Goal: Entertainment & Leisure: Consume media (video, audio)

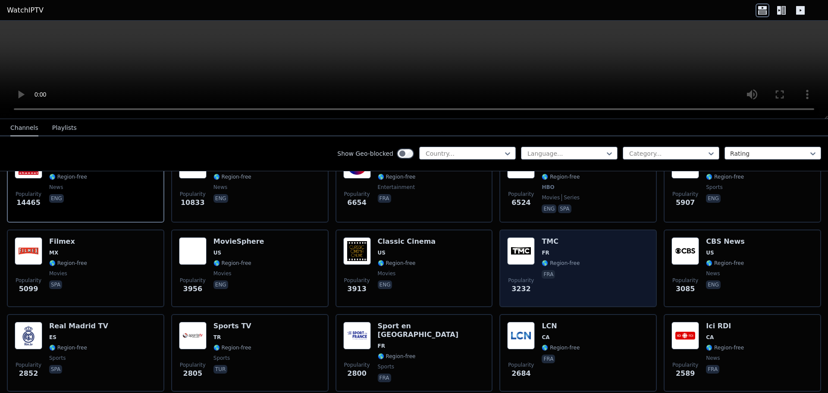
scroll to position [43, 0]
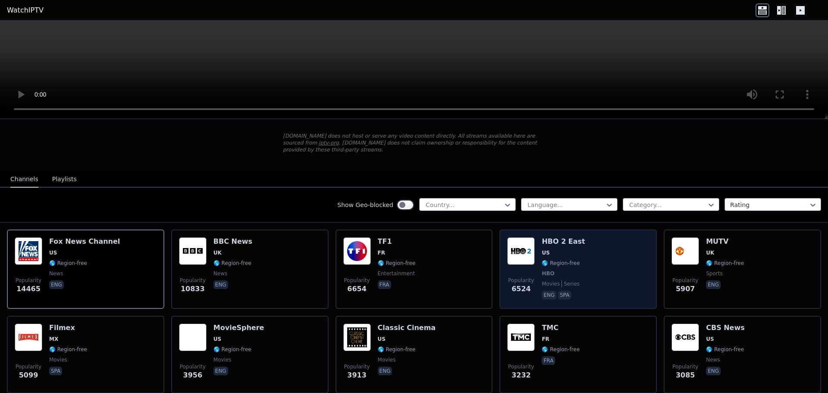
click at [572, 259] on span "🌎 Region-free" at bounding box center [560, 262] width 38 height 7
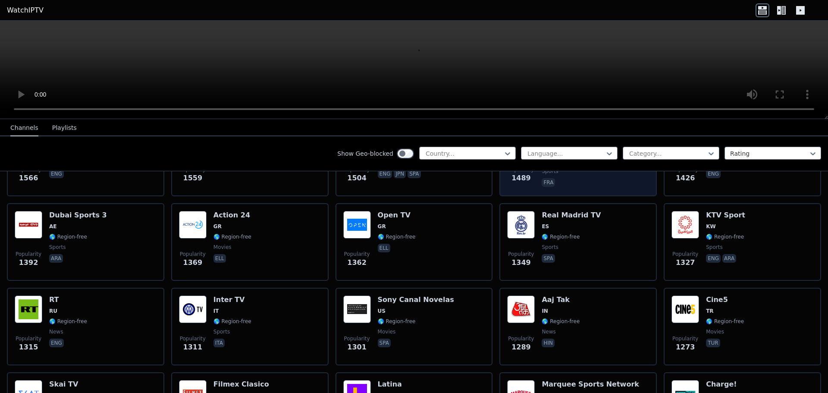
scroll to position [690, 0]
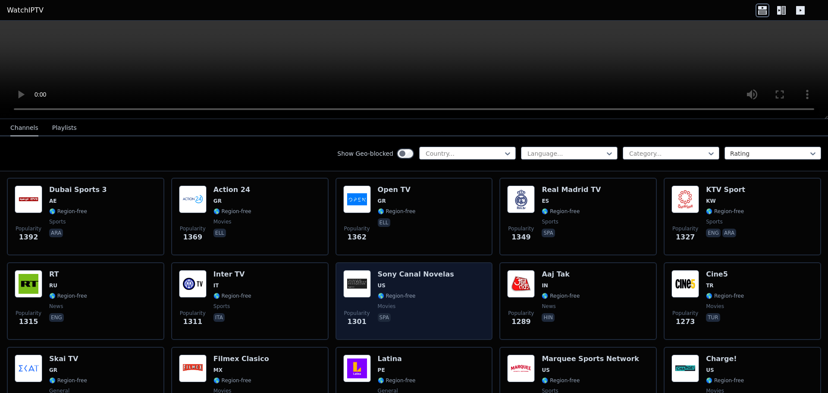
click at [447, 270] on div "Popularity 1301 Sony Canal Novelas US 🌎 Region-free movies spa" at bounding box center [414, 301] width 142 height 62
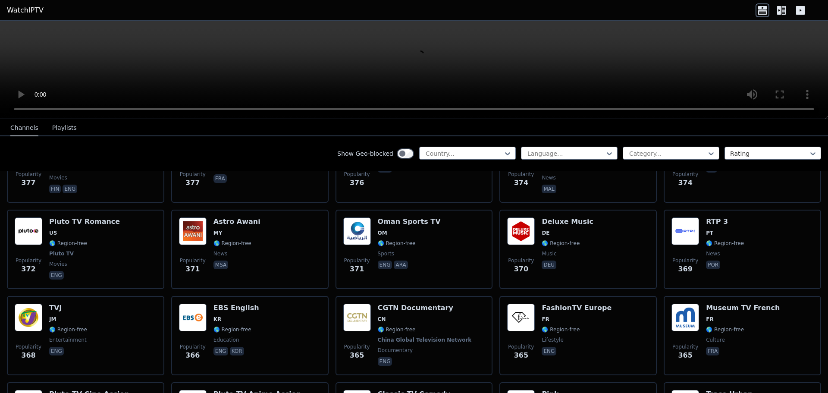
scroll to position [3664, 0]
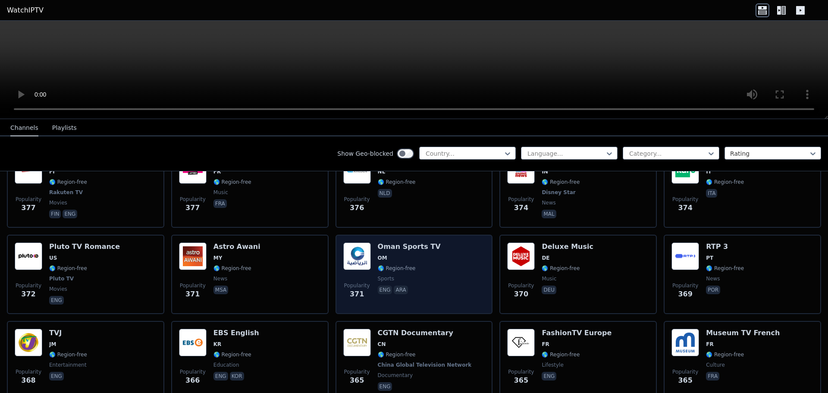
click at [455, 242] on div "Popularity 371 Oman Sports TV OM 🌎 Region-free sports eng ara" at bounding box center [414, 274] width 142 height 64
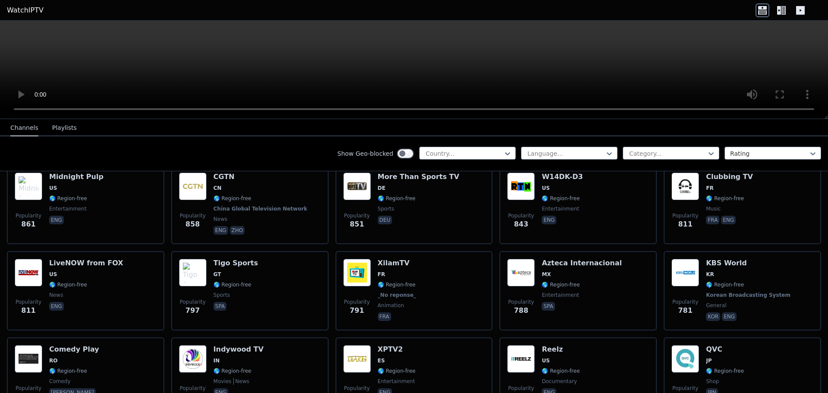
scroll to position [1473, 0]
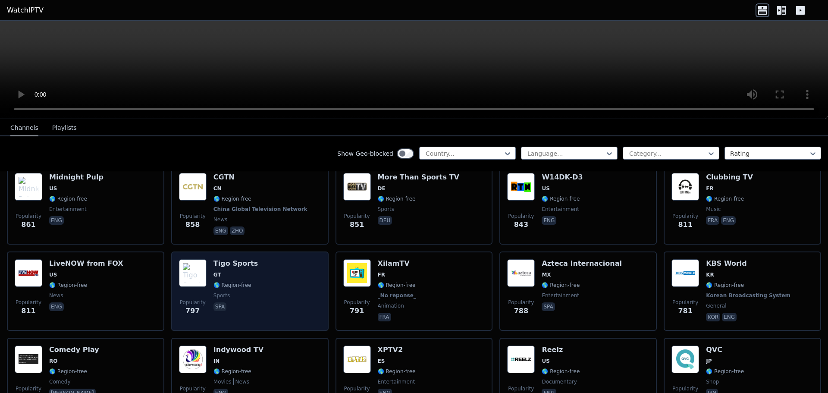
click at [276, 275] on div "Popularity 797 Tigo Sports GT 🌎 Region-free sports spa" at bounding box center [250, 291] width 142 height 64
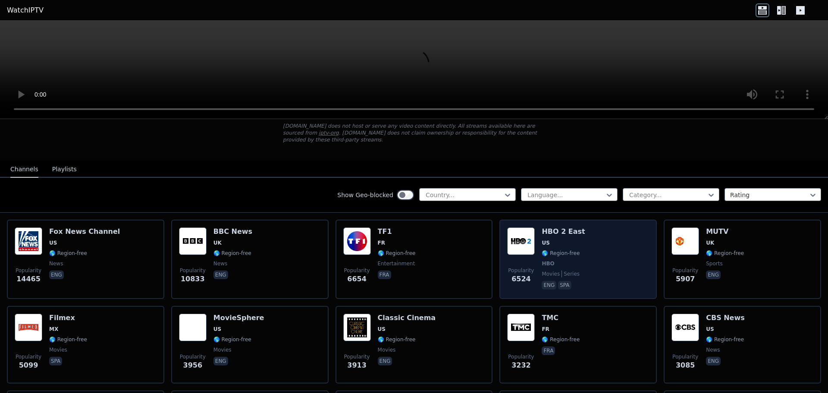
scroll to position [50, 0]
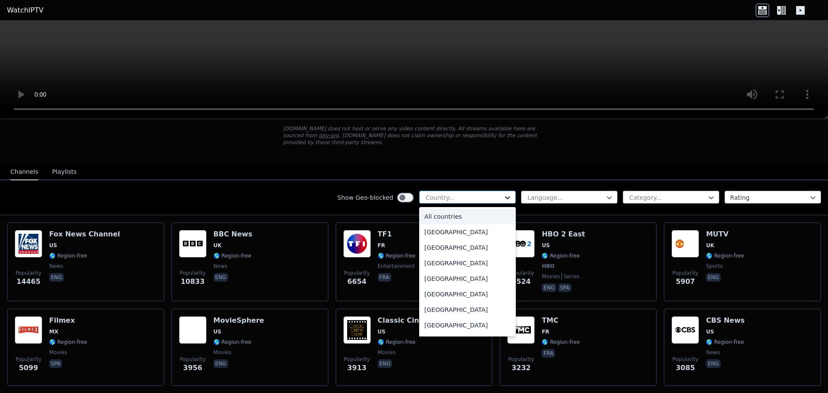
click at [505, 196] on icon at bounding box center [507, 197] width 5 height 3
type input "**"
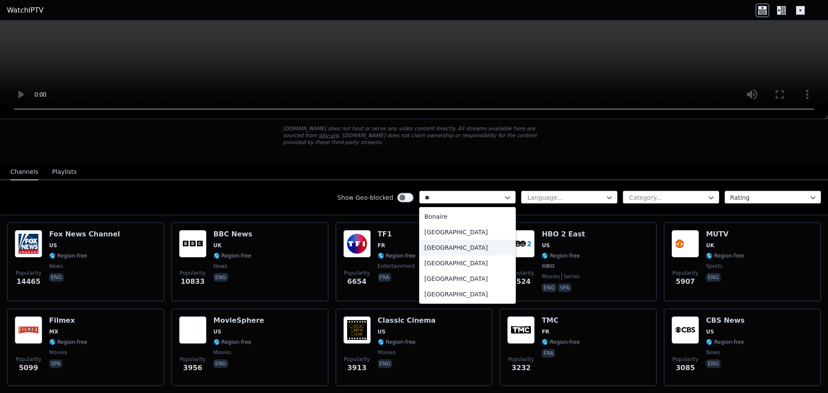
click at [427, 240] on div "[GEOGRAPHIC_DATA]" at bounding box center [467, 248] width 97 height 16
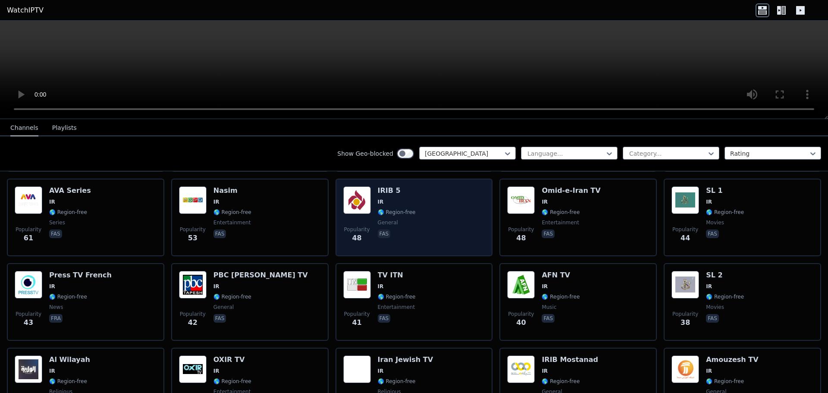
scroll to position [352, 0]
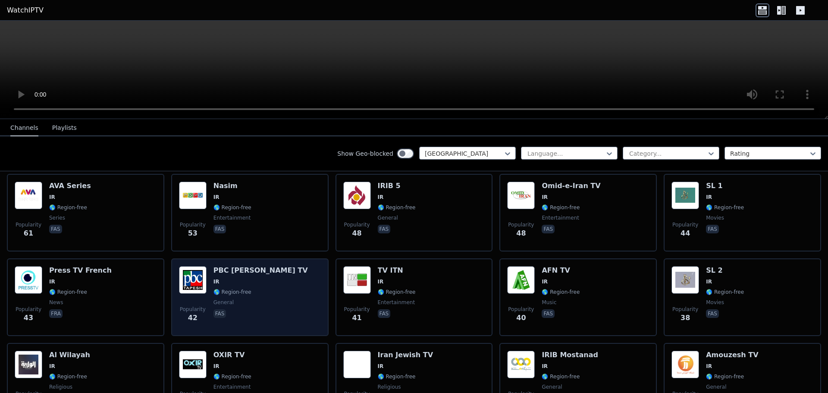
click at [271, 290] on div "Popularity 42 PBC [PERSON_NAME] TV IR 🌎 Region-free general fas" at bounding box center [250, 297] width 142 height 62
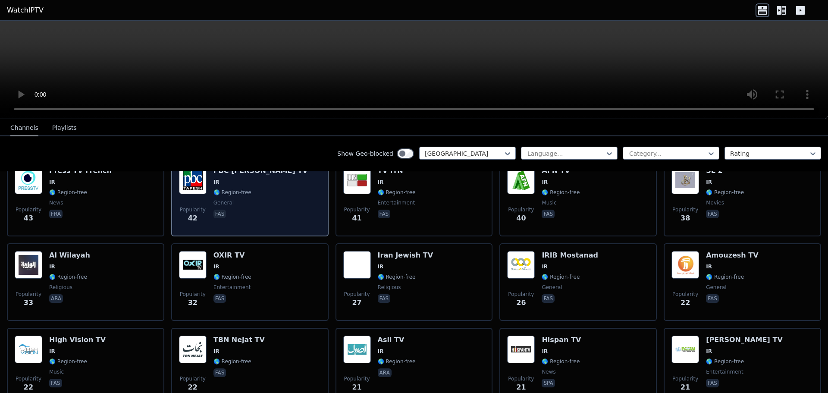
scroll to position [481, 0]
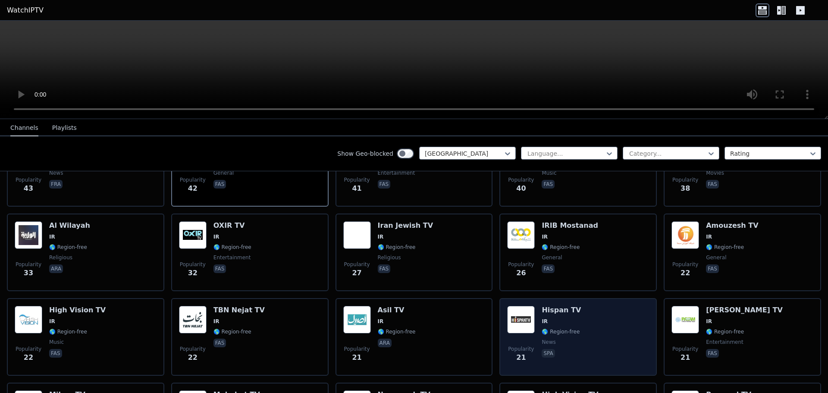
click at [587, 310] on div "Popularity 21 Hispan TV IR 🌎 Region-free news spa" at bounding box center [578, 337] width 142 height 62
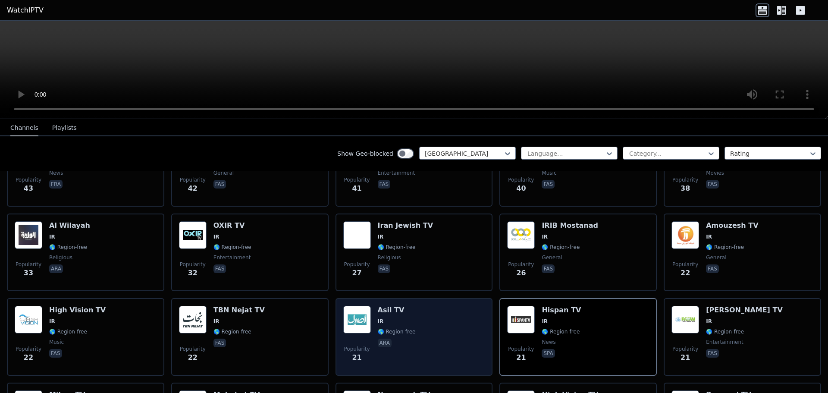
click at [409, 318] on span "IR" at bounding box center [397, 321] width 38 height 7
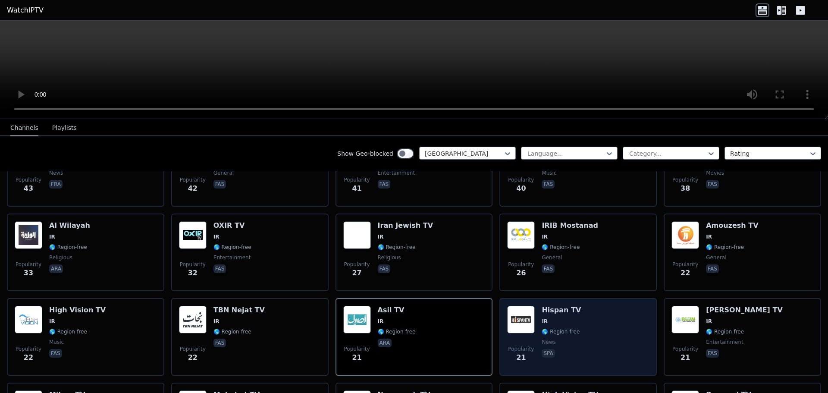
click at [603, 323] on div "Popularity 21 Hispan TV IR 🌎 Region-free news spa" at bounding box center [578, 337] width 142 height 62
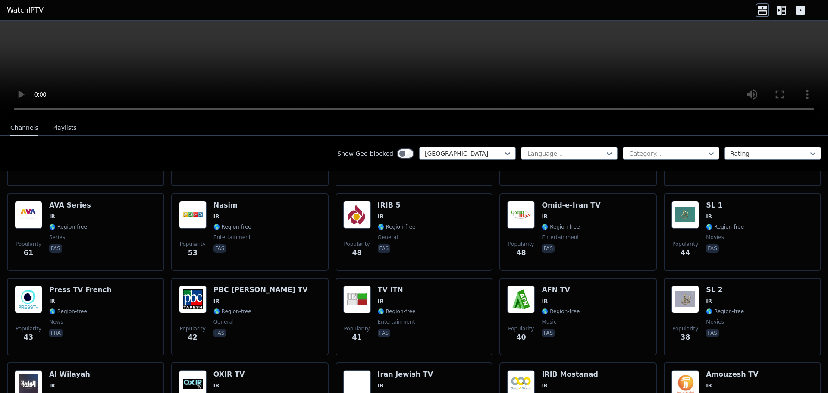
scroll to position [318, 0]
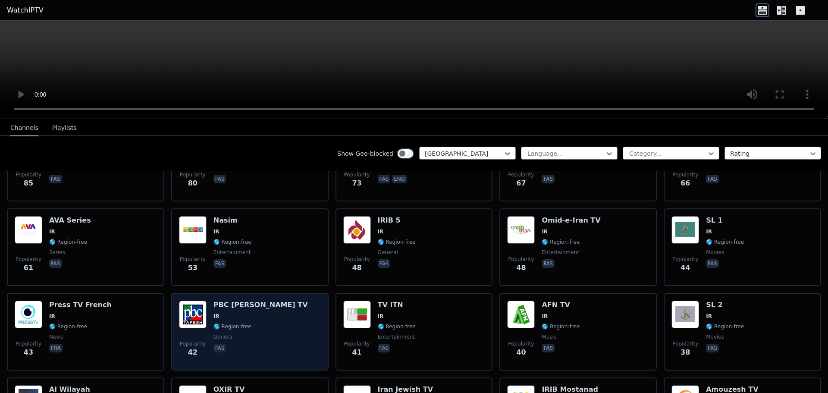
click at [297, 330] on div "Popularity 42 PBC [PERSON_NAME] TV IR 🌎 Region-free general fas" at bounding box center [250, 331] width 142 height 62
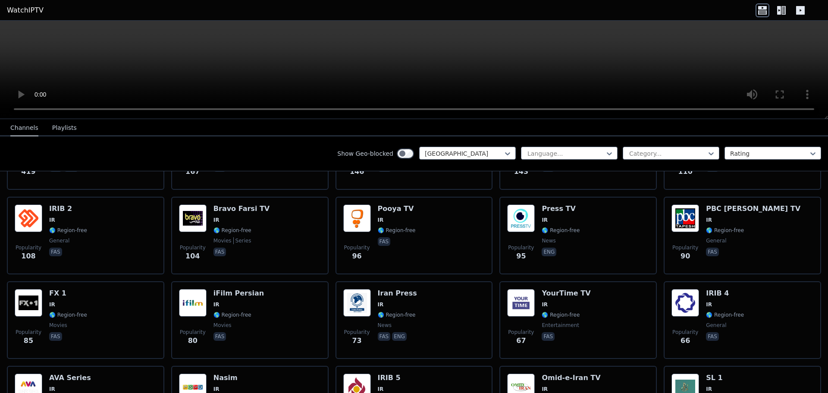
scroll to position [145, 0]
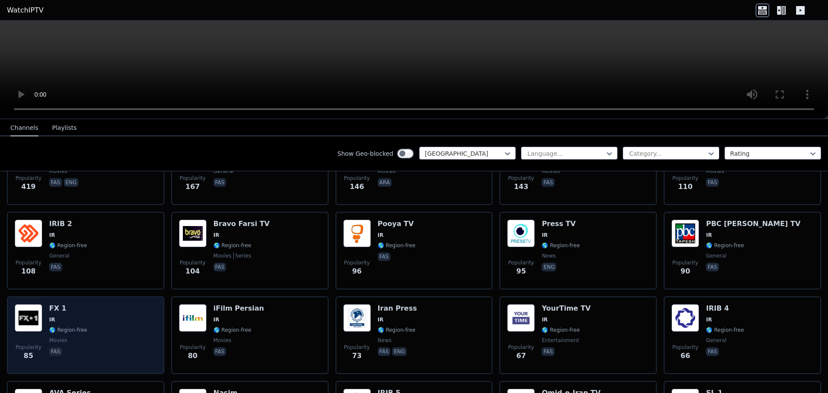
click at [102, 315] on div "Popularity 85 FX 1 IR 🌎 Region-free movies fas" at bounding box center [86, 335] width 142 height 62
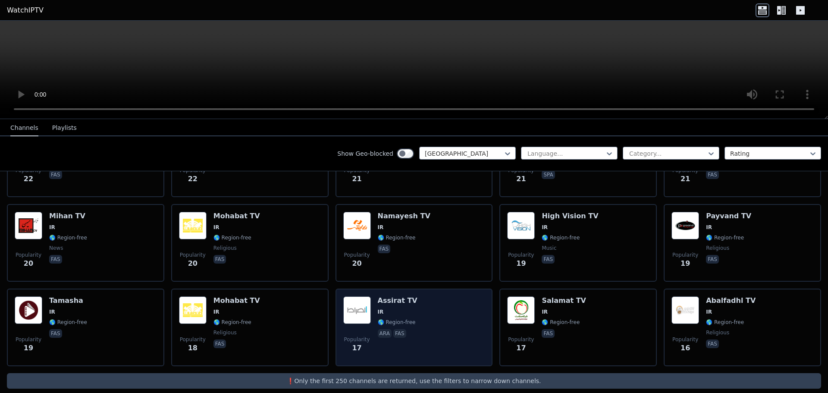
scroll to position [663, 0]
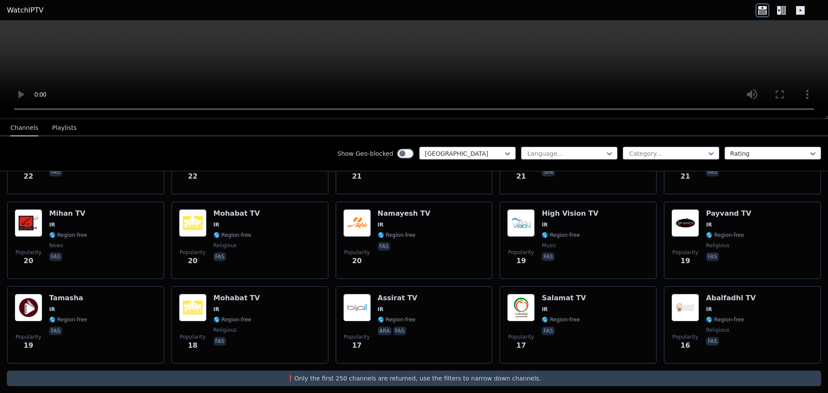
click at [225, 62] on video at bounding box center [414, 70] width 828 height 98
click at [700, 152] on div at bounding box center [667, 153] width 78 height 9
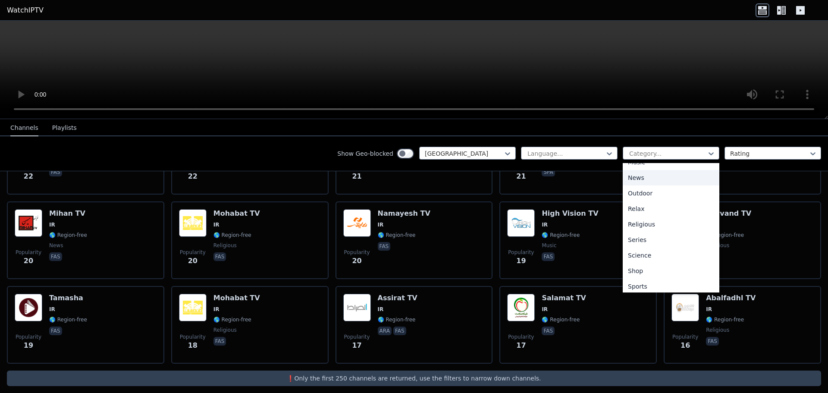
scroll to position [293, 0]
click at [661, 254] on div "Sports" at bounding box center [670, 252] width 97 height 16
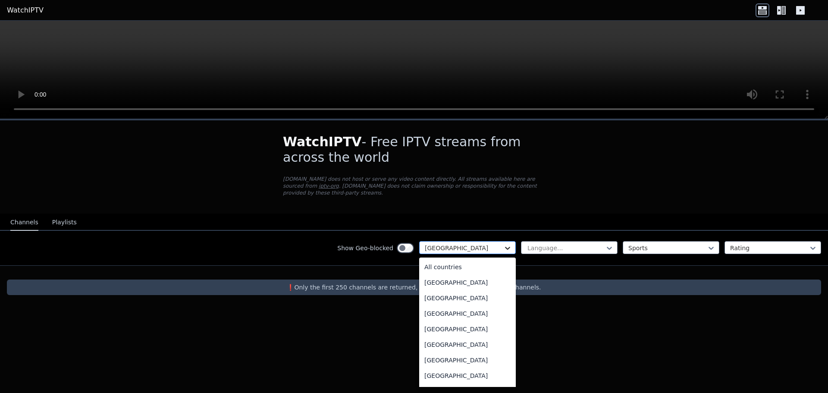
click at [511, 244] on icon at bounding box center [507, 248] width 9 height 9
click at [472, 260] on div "All countries" at bounding box center [467, 267] width 97 height 16
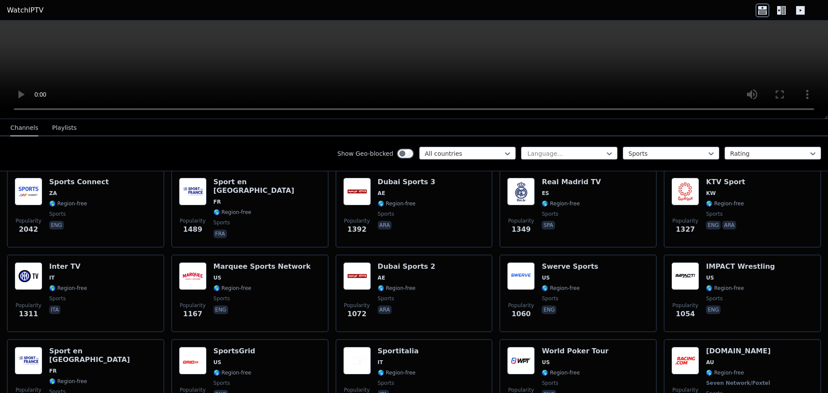
scroll to position [216, 0]
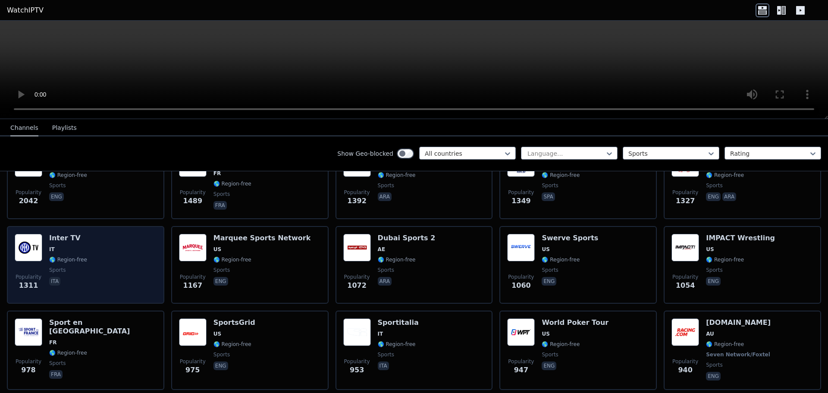
click at [106, 259] on div "Popularity 1311 Inter TV IT 🌎 Region-free sports ita" at bounding box center [86, 265] width 142 height 62
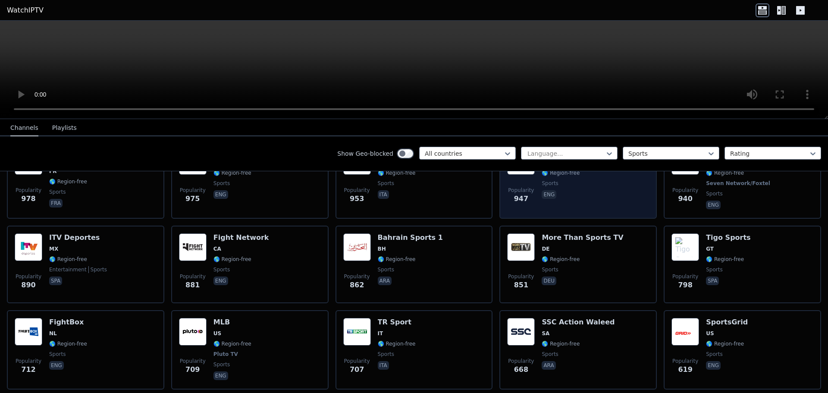
scroll to position [431, 0]
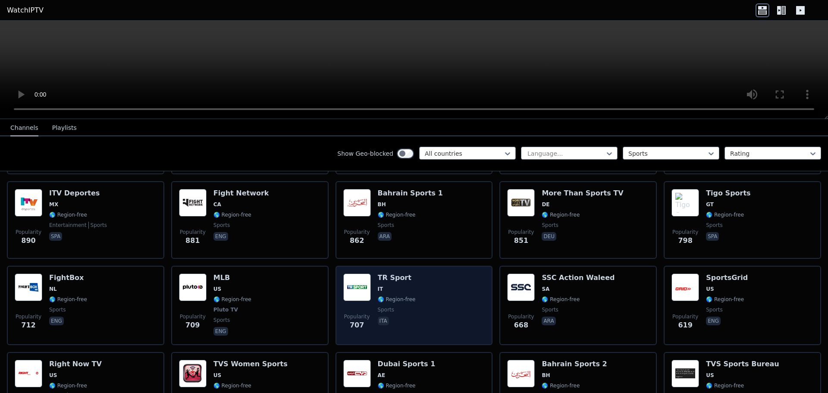
click at [428, 273] on div "Popularity 707 TR Sport IT 🌎 Region-free sports ita" at bounding box center [414, 305] width 142 height 64
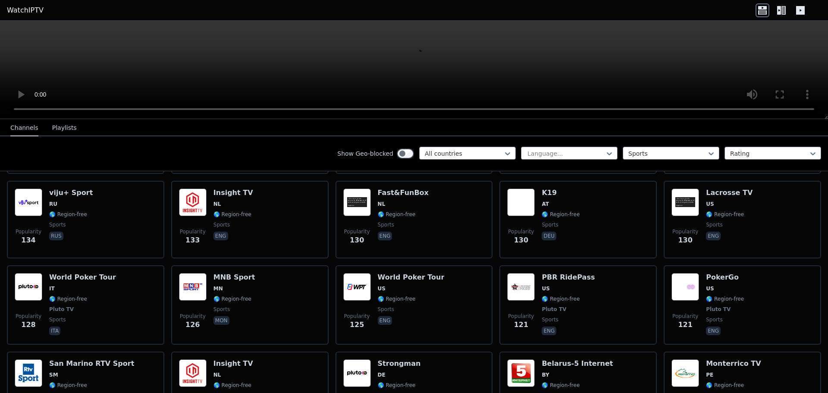
scroll to position [1336, 0]
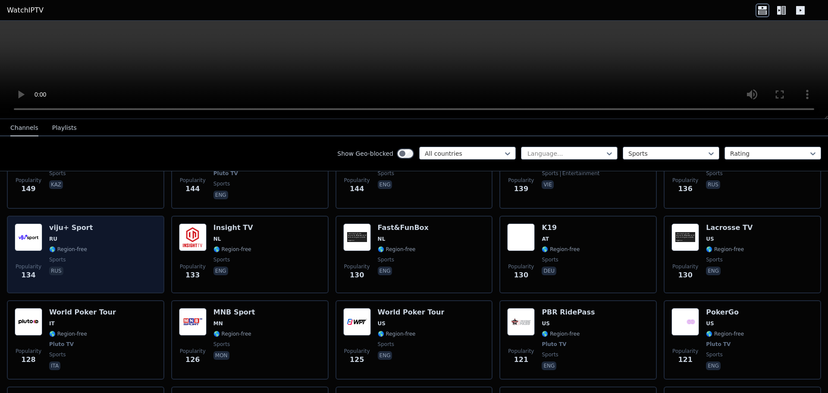
click at [103, 236] on div "Popularity 134 viju+ Sport RU 🌎 Region-free sports rus" at bounding box center [86, 254] width 142 height 62
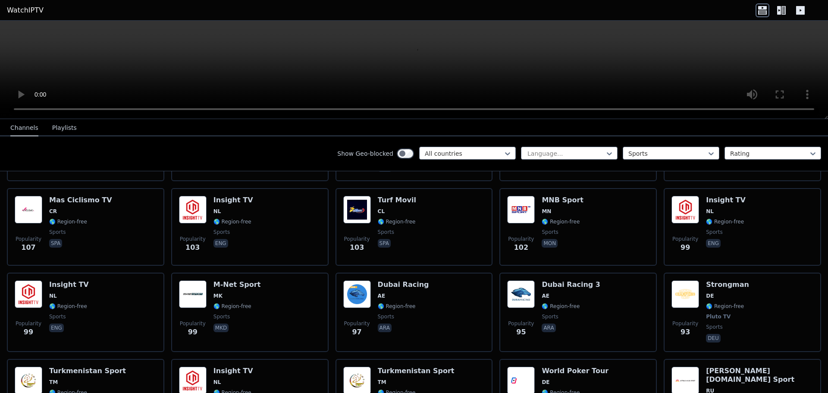
scroll to position [1681, 0]
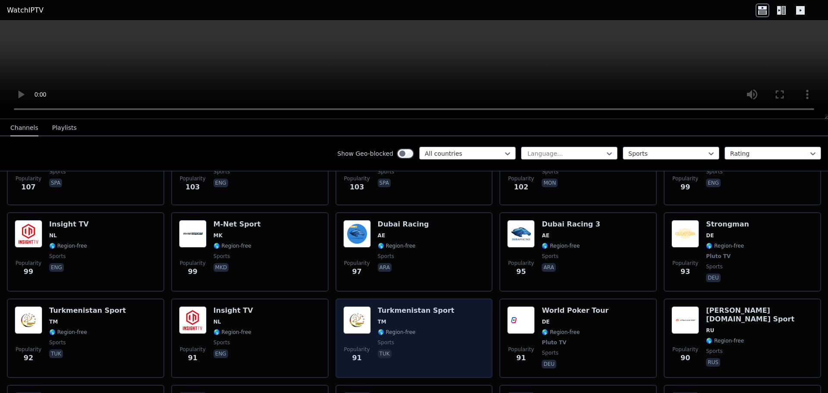
click at [457, 336] on div "Popularity 91 [GEOGRAPHIC_DATA] Sport TM 🌎 Region-free sports tuk" at bounding box center [414, 338] width 142 height 64
click at [456, 320] on div "Popularity 91 [GEOGRAPHIC_DATA] Sport TM 🌎 Region-free sports tuk" at bounding box center [414, 338] width 142 height 64
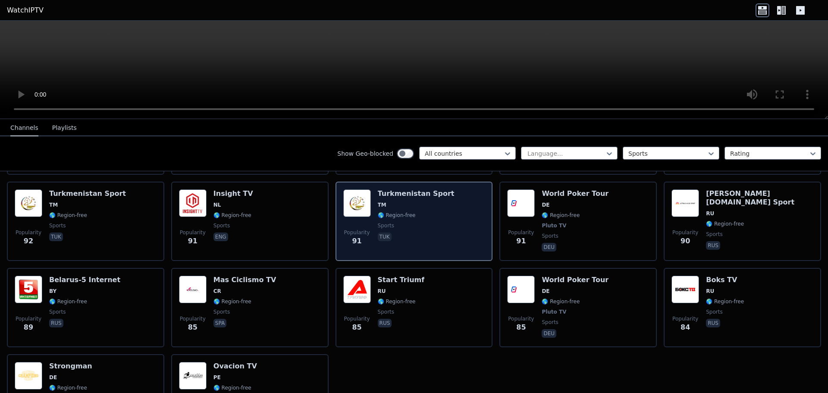
scroll to position [1810, 0]
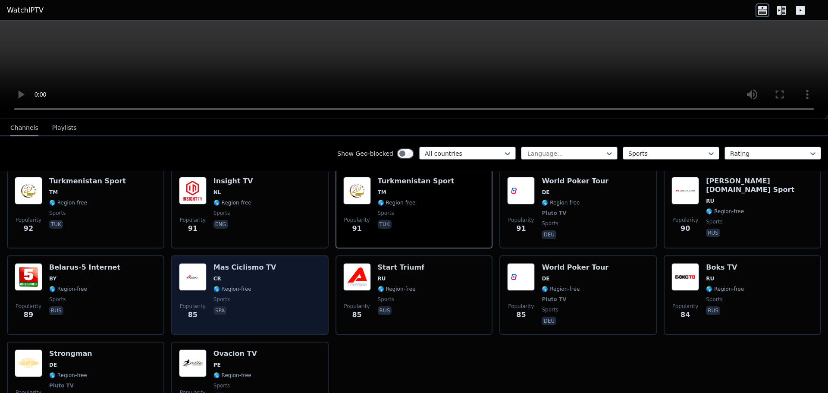
click at [308, 285] on div "Popularity 85 Mas Ciclismo TV CR 🌎 Region-free sports spa" at bounding box center [250, 295] width 142 height 64
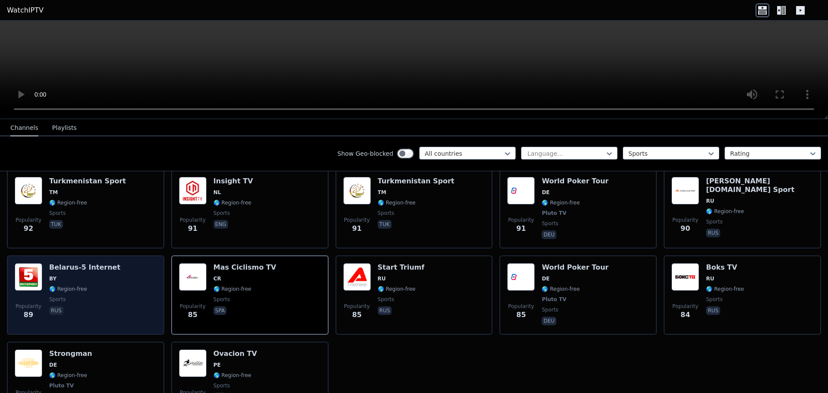
click at [102, 275] on span "BY" at bounding box center [84, 278] width 71 height 7
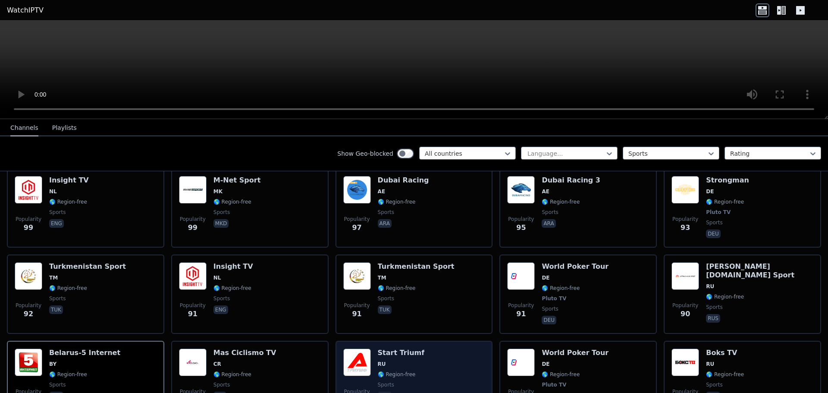
scroll to position [1724, 0]
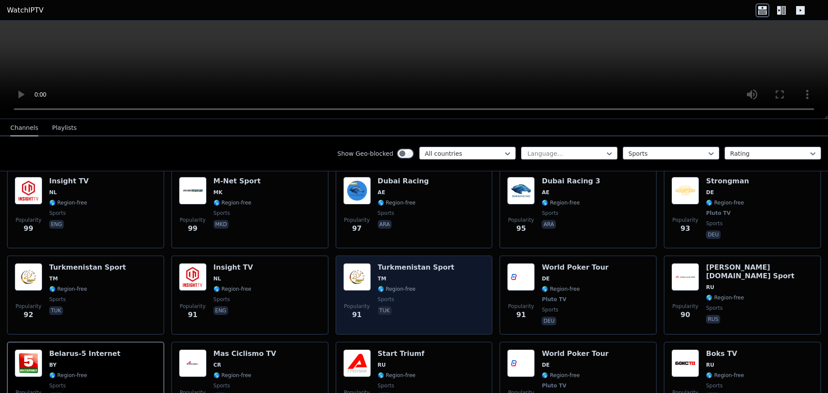
click at [413, 296] on span "sports" at bounding box center [416, 299] width 77 height 7
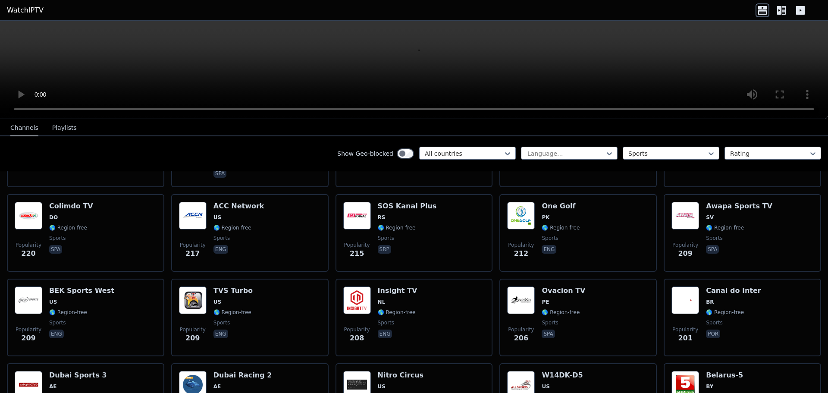
scroll to position [819, 0]
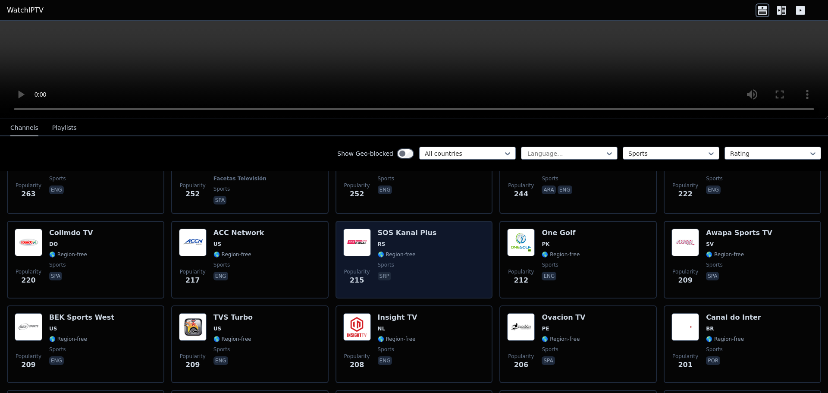
click at [441, 240] on div "Popularity 215 SOS Kanal Plus RS 🌎 Region-free sports srp" at bounding box center [414, 259] width 142 height 62
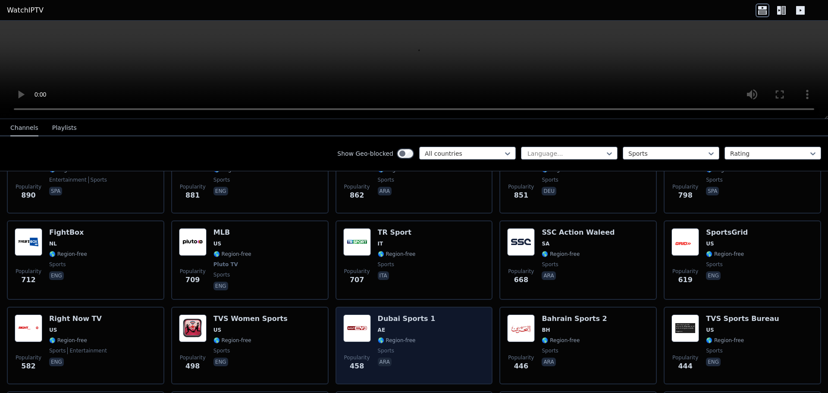
scroll to position [431, 0]
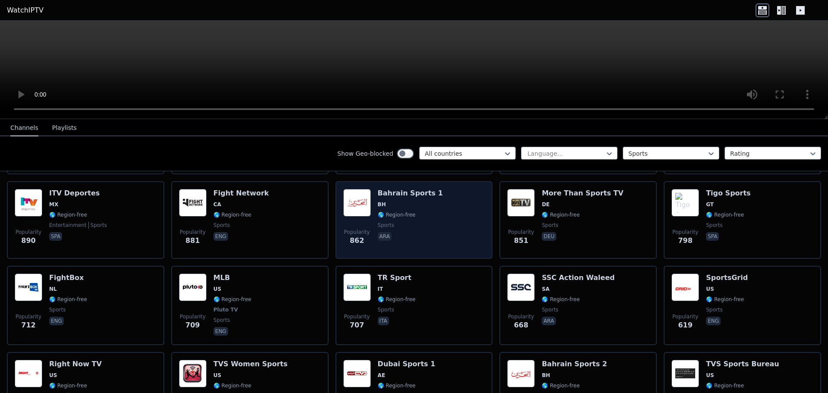
click at [430, 228] on div "Popularity 862 Bahrain Sports 1 BH 🌎 Region-free sports ara" at bounding box center [414, 220] width 142 height 62
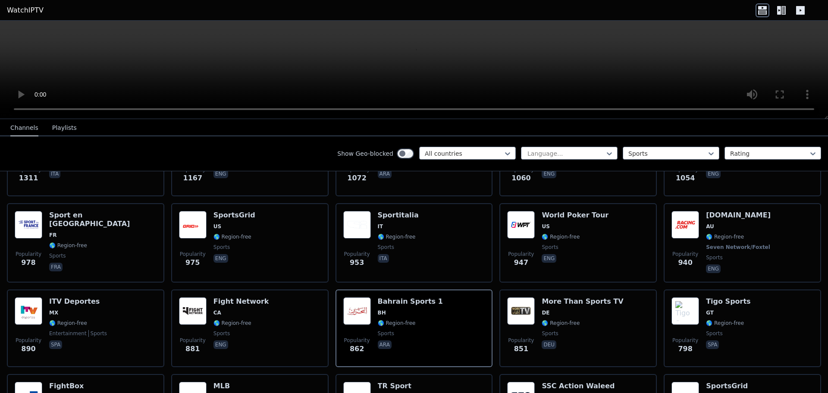
scroll to position [259, 0]
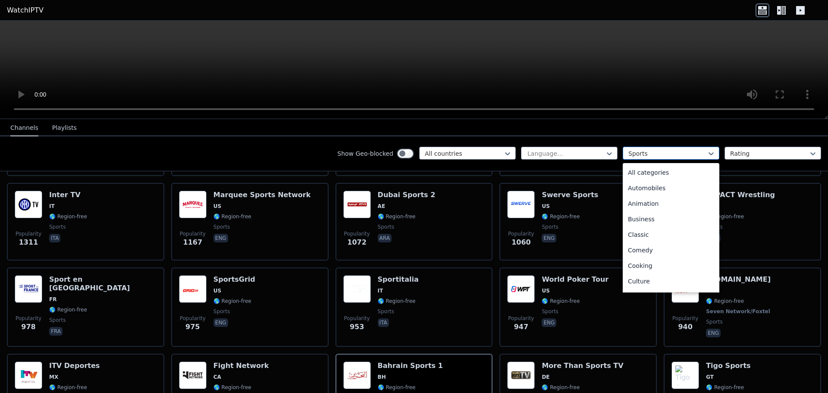
click at [688, 150] on div at bounding box center [667, 153] width 78 height 9
click at [649, 194] on div "Automobiles" at bounding box center [670, 188] width 97 height 16
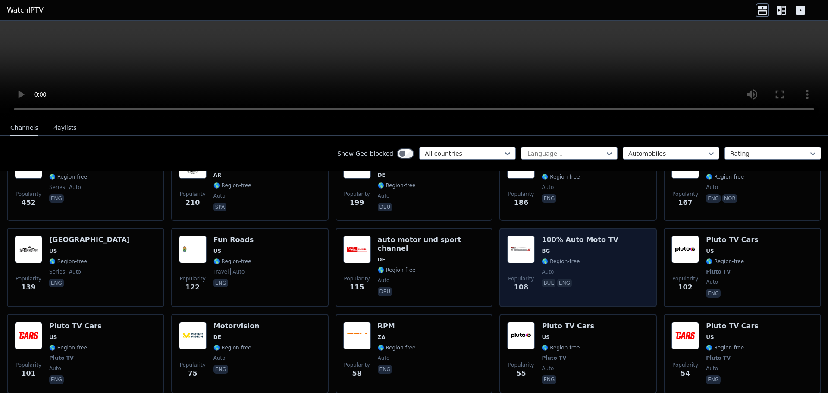
scroll to position [216, 0]
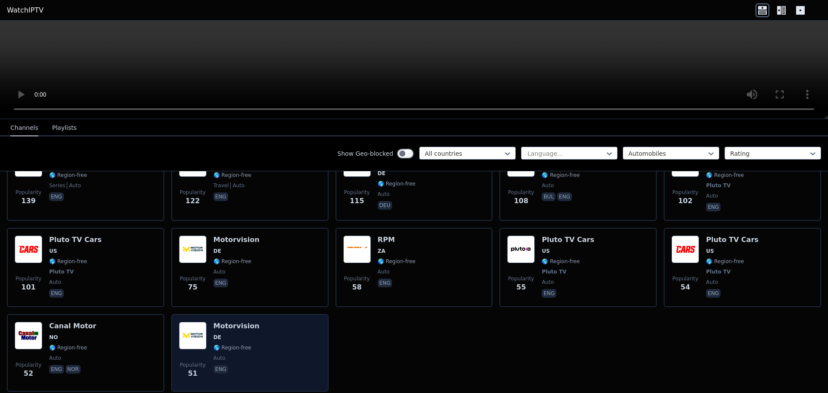
click at [269, 339] on div "Popularity 51 Motorvision DE 🌎 Region-free auto eng" at bounding box center [250, 353] width 142 height 62
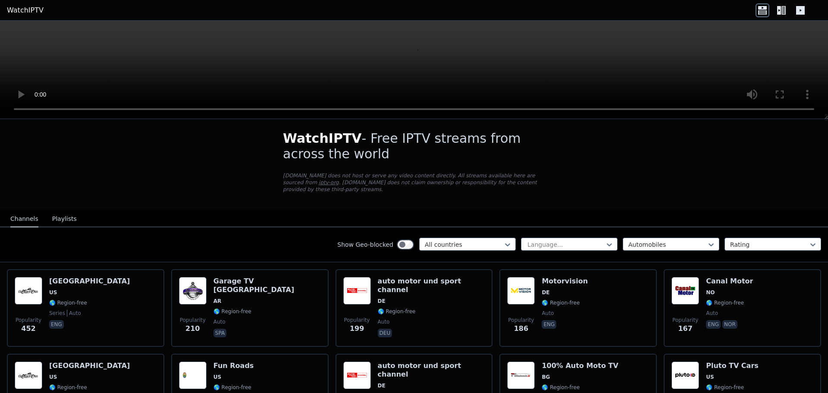
scroll to position [0, 0]
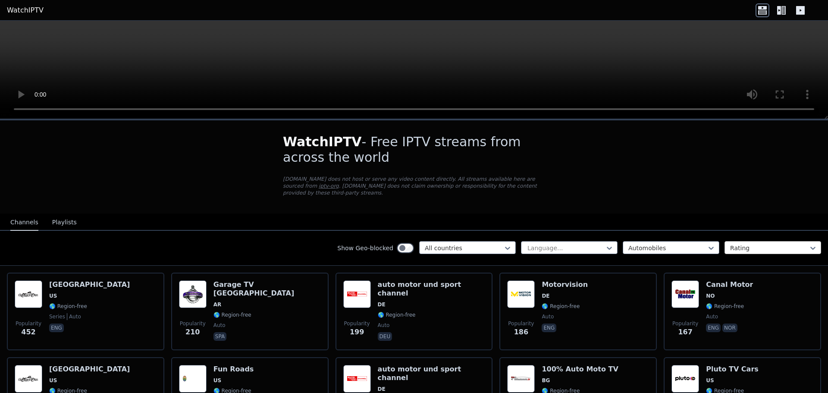
click at [754, 244] on div at bounding box center [769, 248] width 78 height 9
click at [679, 244] on div at bounding box center [667, 248] width 78 height 9
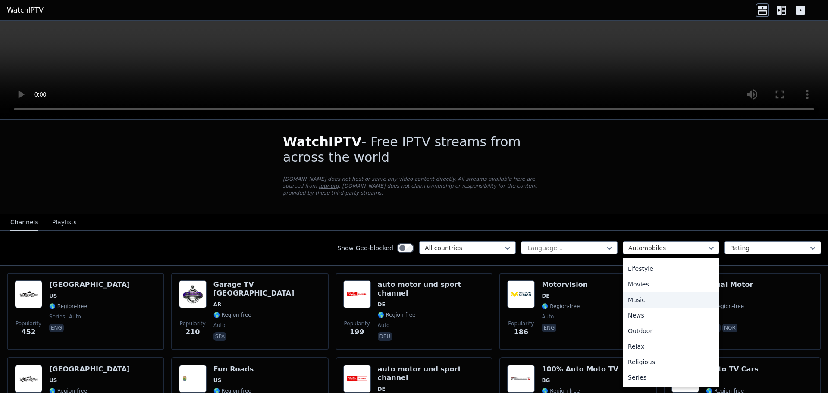
scroll to position [293, 0]
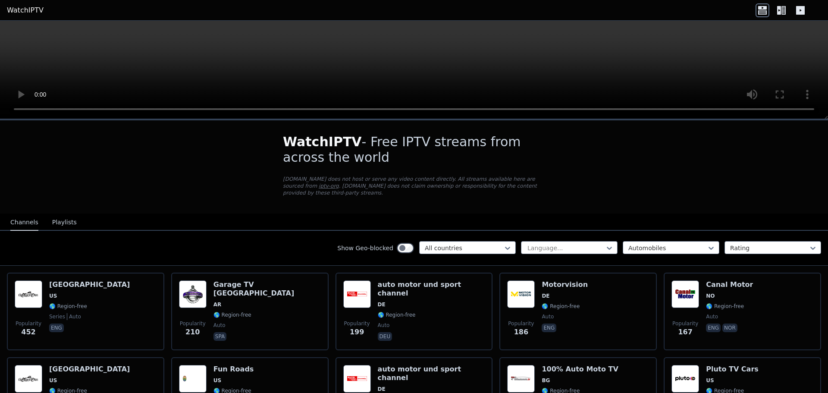
click at [682, 186] on div "WatchIPTV - Free IPTV streams from across the world [DOMAIN_NAME] does not host…" at bounding box center [414, 381] width 828 height 523
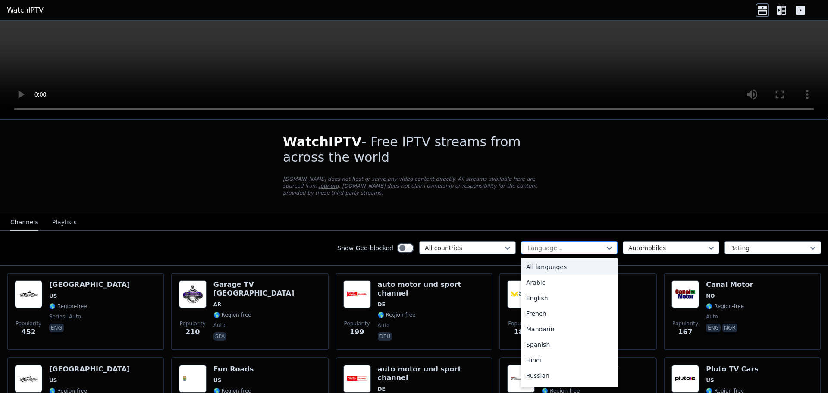
click at [584, 244] on div at bounding box center [565, 248] width 78 height 9
